Goal: Entertainment & Leisure: Consume media (video, audio)

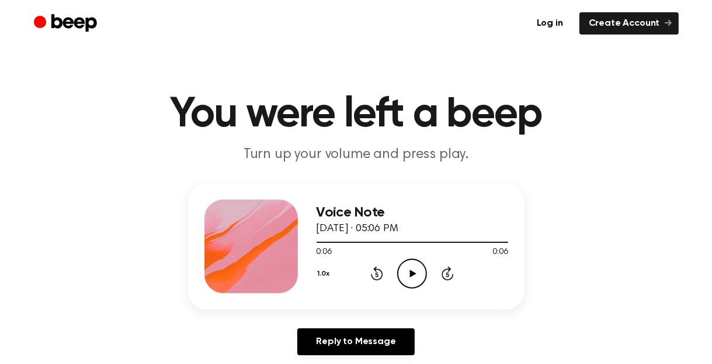
click at [417, 275] on icon "Play Audio" at bounding box center [412, 273] width 30 height 30
click at [414, 270] on icon "Play Audio" at bounding box center [412, 273] width 30 height 30
click at [404, 267] on icon "Play Audio" at bounding box center [412, 273] width 30 height 30
click at [409, 276] on icon "Play Audio" at bounding box center [412, 273] width 30 height 30
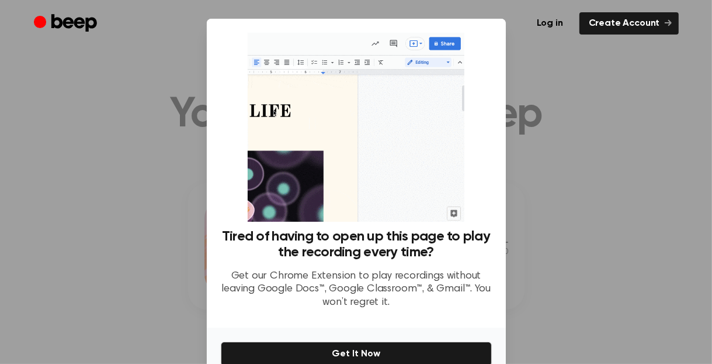
scroll to position [58, 0]
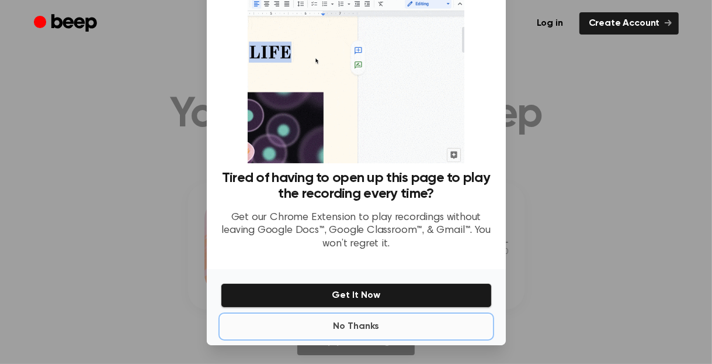
click at [359, 326] on button "No Thanks" at bounding box center [356, 325] width 271 height 23
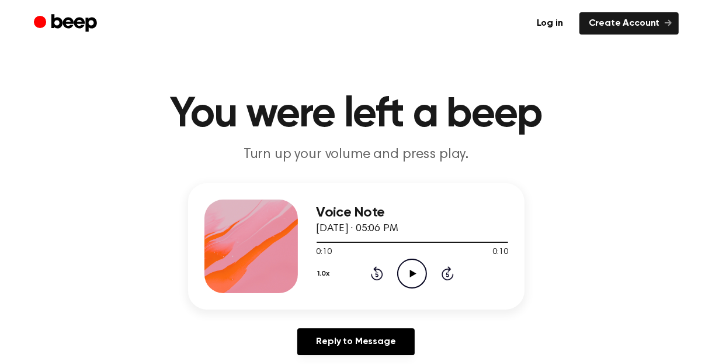
click at [414, 271] on icon at bounding box center [413, 273] width 6 height 8
click at [418, 276] on icon "Play Audio" at bounding box center [412, 273] width 30 height 30
click at [417, 267] on icon "Play Audio" at bounding box center [412, 273] width 30 height 30
click at [409, 273] on icon "Play Audio" at bounding box center [412, 273] width 30 height 30
click at [407, 274] on icon "Play Audio" at bounding box center [412, 273] width 30 height 30
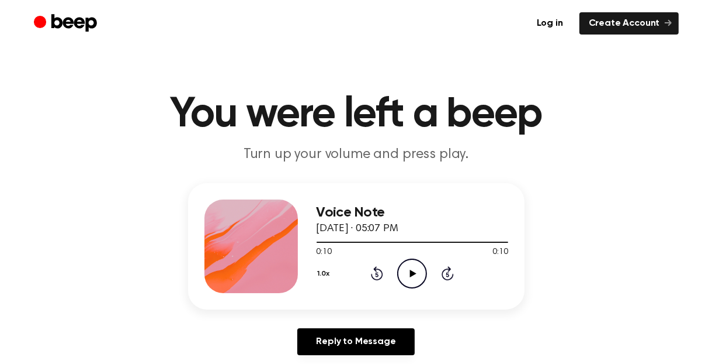
click at [412, 274] on icon at bounding box center [413, 273] width 6 height 8
click at [413, 271] on icon at bounding box center [413, 273] width 6 height 8
click at [415, 275] on icon "Play Audio" at bounding box center [412, 273] width 30 height 30
click at [415, 275] on icon "Pause Audio" at bounding box center [412, 273] width 30 height 30
